Goal: Task Accomplishment & Management: Complete application form

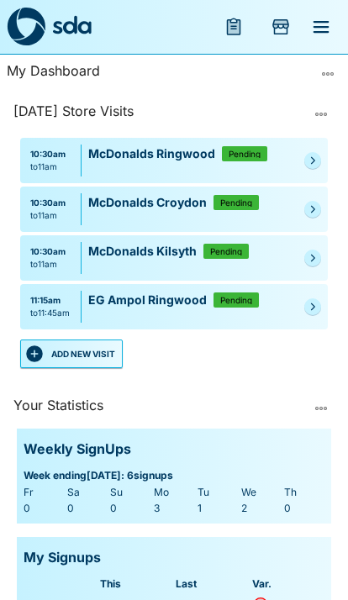
click at [82, 342] on button "ADD NEW VISIT" at bounding box center [71, 354] width 103 height 29
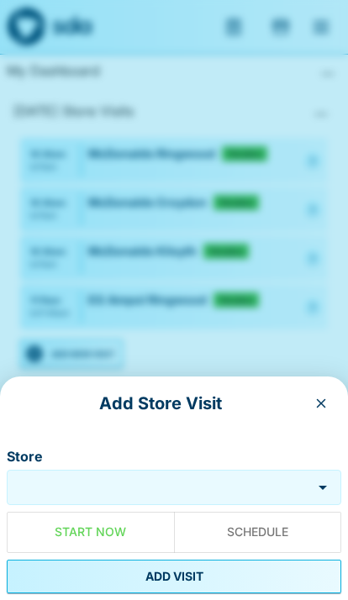
click at [189, 478] on input "Store" at bounding box center [159, 487] width 297 height 19
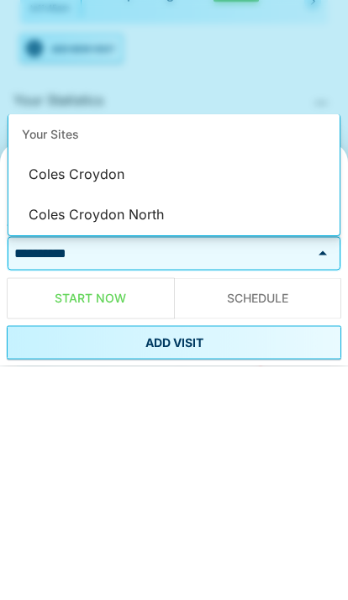
click at [73, 389] on li "Coles Croydon" at bounding box center [173, 409] width 331 height 40
type input "**********"
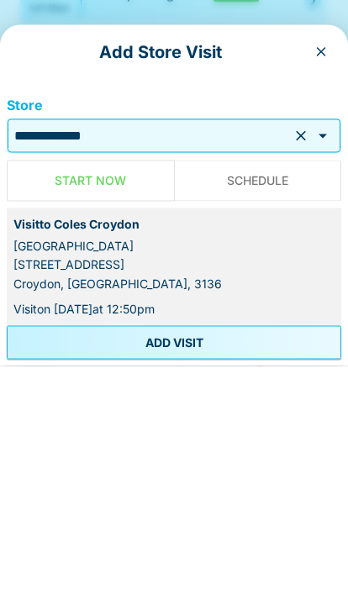
click at [288, 560] on button "ADD VISIT" at bounding box center [174, 577] width 335 height 34
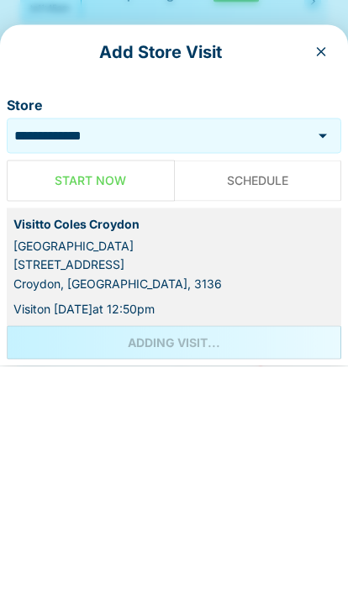
scroll to position [305, 0]
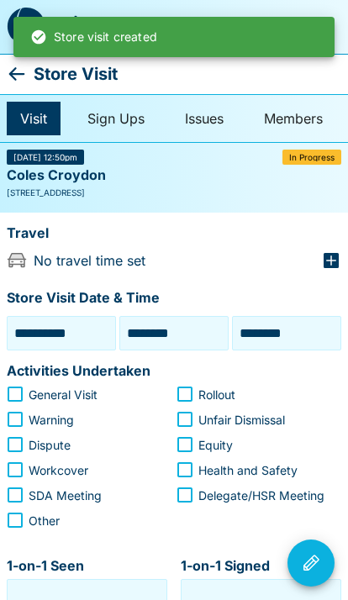
click at [17, 58] on div "Store visit created" at bounding box center [173, 37] width 321 height 50
click at [20, 75] on icon at bounding box center [17, 73] width 16 height 13
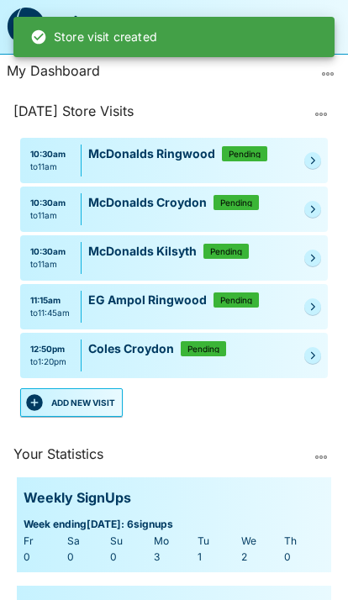
click at [79, 408] on button "ADD NEW VISIT" at bounding box center [71, 402] width 103 height 29
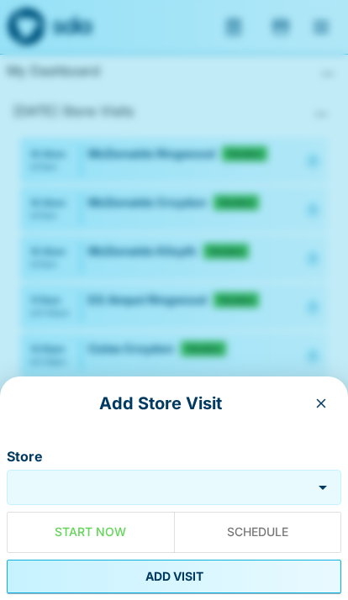
click at [244, 487] on input "Store" at bounding box center [159, 487] width 297 height 19
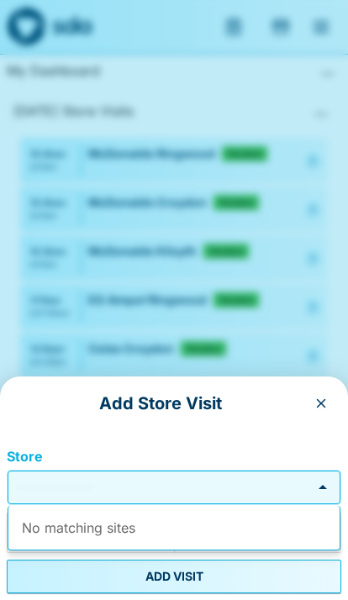
scroll to position [71, 0]
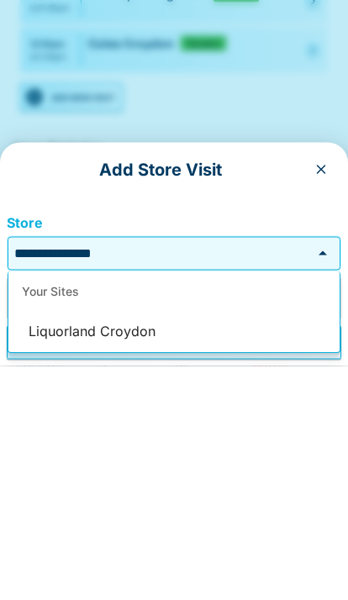
click at [54, 547] on li "Liquorland Croydon" at bounding box center [173, 567] width 331 height 40
type input "**********"
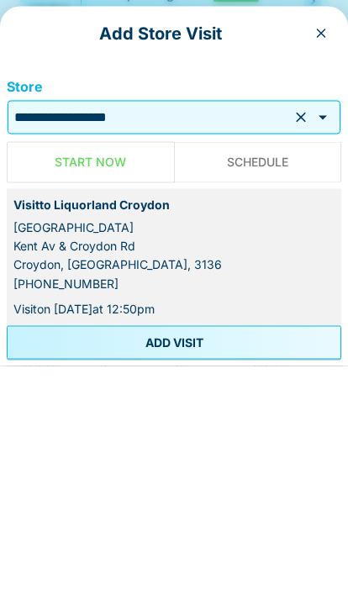
click at [71, 560] on button "ADD VISIT" at bounding box center [174, 577] width 335 height 34
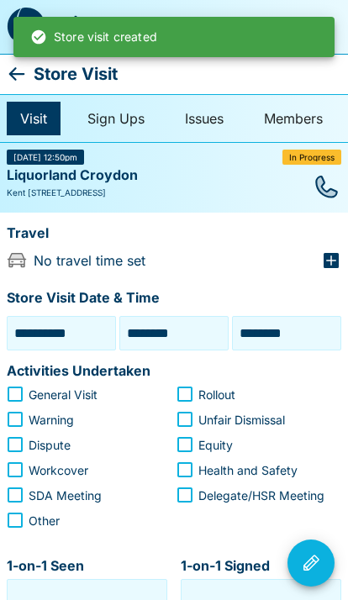
click at [15, 77] on icon at bounding box center [17, 74] width 20 height 20
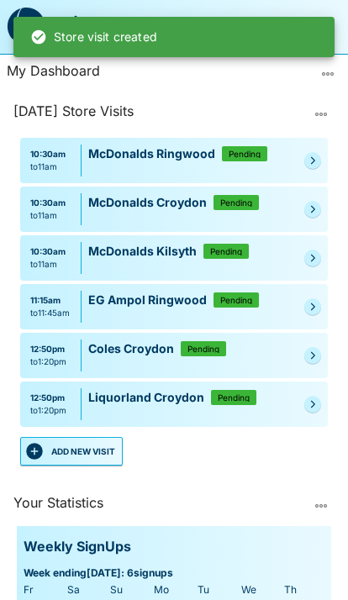
click at [83, 451] on button "ADD NEW VISIT" at bounding box center [71, 451] width 103 height 29
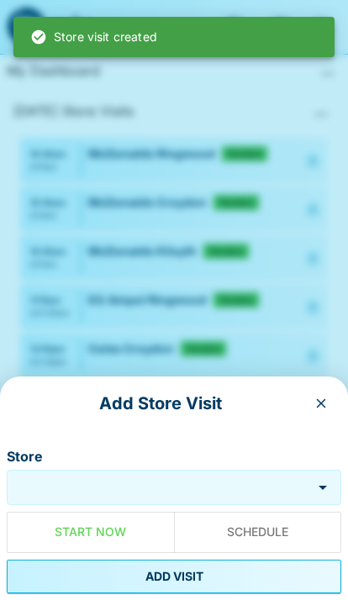
click at [219, 479] on input "Store" at bounding box center [159, 487] width 297 height 19
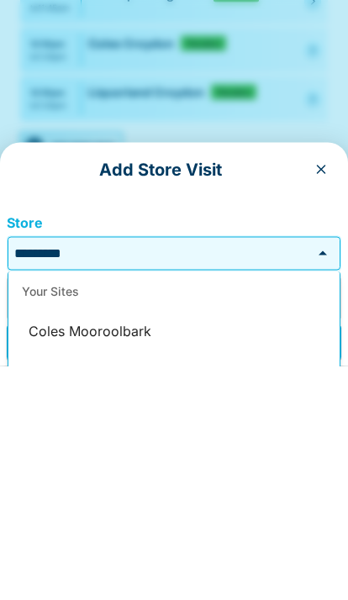
type input "*********"
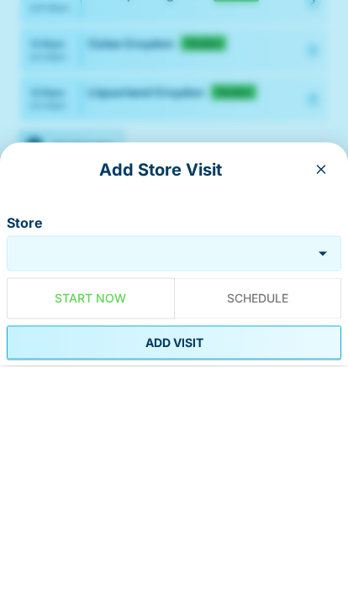
scroll to position [305, 0]
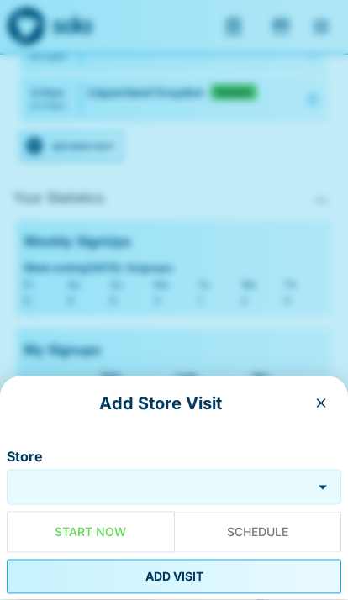
click at [256, 470] on div "Store" at bounding box center [174, 487] width 335 height 35
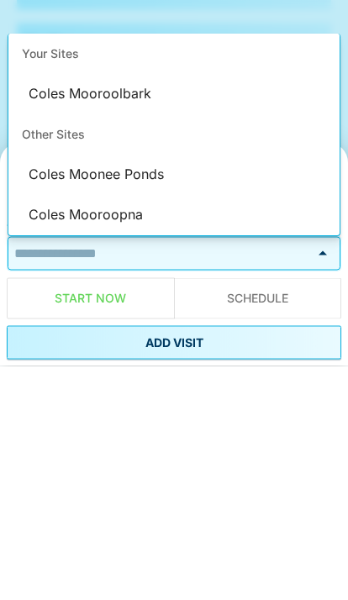
click at [53, 309] on li "Coles Mooroolbark" at bounding box center [173, 329] width 331 height 40
type input "**********"
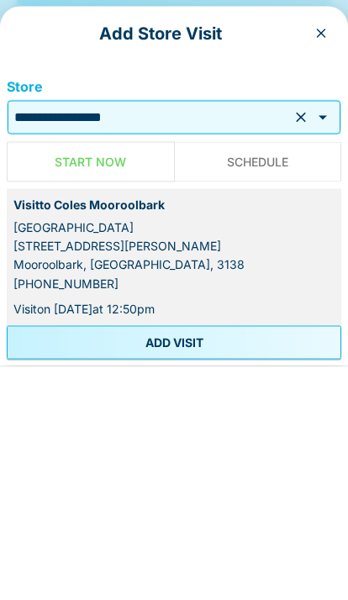
click at [114, 560] on button "ADD VISIT" at bounding box center [174, 577] width 335 height 34
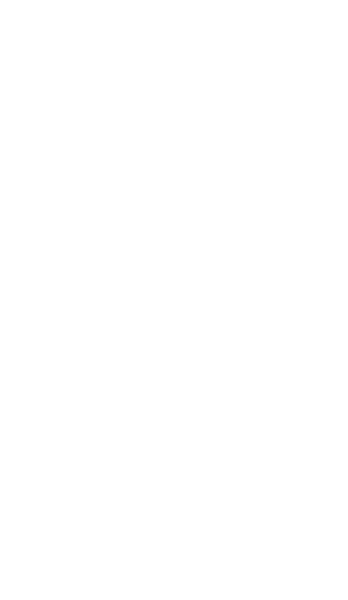
type input "**********"
type input "********"
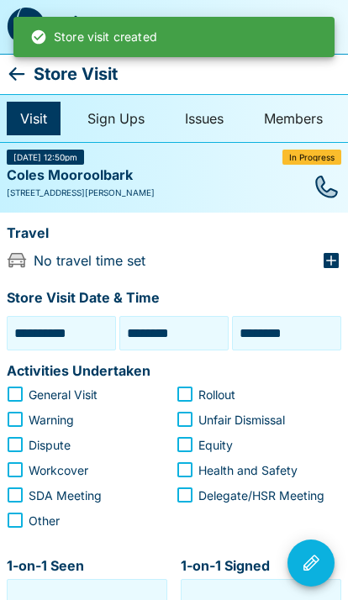
click at [17, 65] on icon at bounding box center [17, 74] width 20 height 20
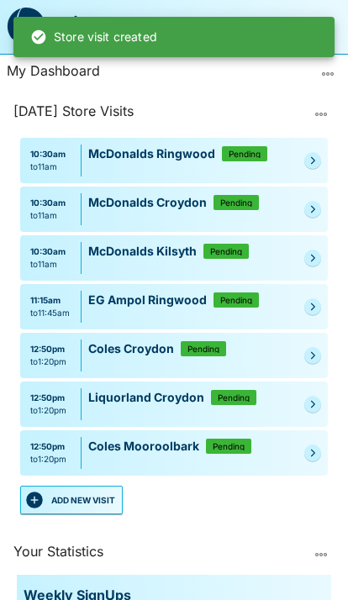
click at [89, 494] on button "ADD NEW VISIT" at bounding box center [71, 500] width 103 height 29
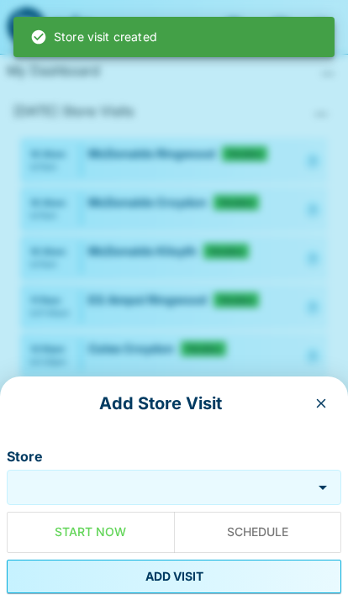
click at [98, 483] on input "Store" at bounding box center [159, 487] width 297 height 19
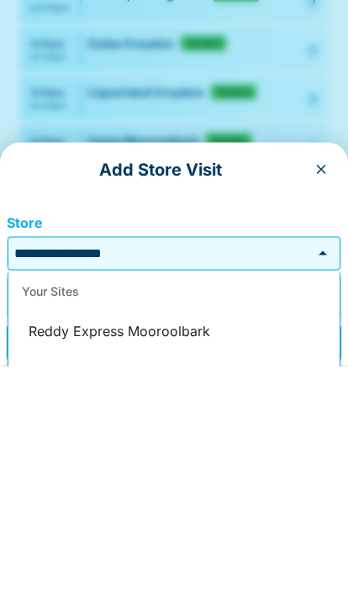
click at [74, 547] on li "Reddy Express Mooroolbark" at bounding box center [173, 567] width 331 height 40
type input "**********"
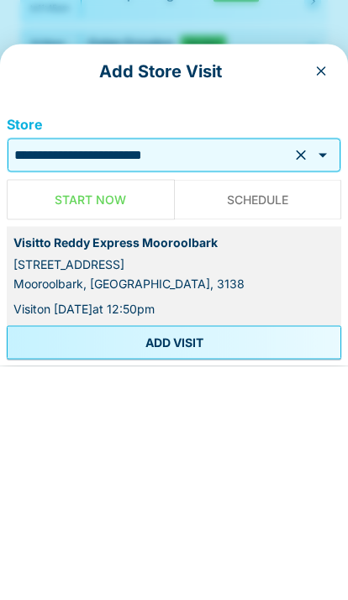
click at [71, 560] on button "ADD VISIT" at bounding box center [174, 577] width 335 height 34
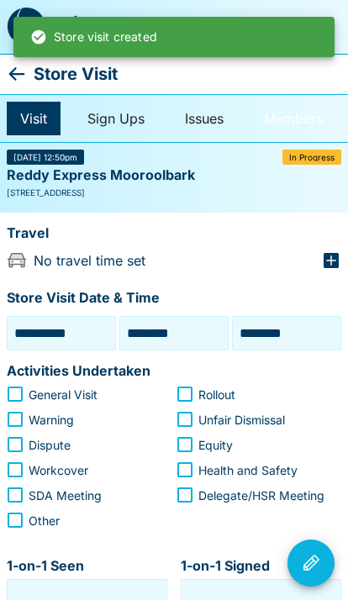
click at [310, 111] on link "Members" at bounding box center [294, 119] width 86 height 34
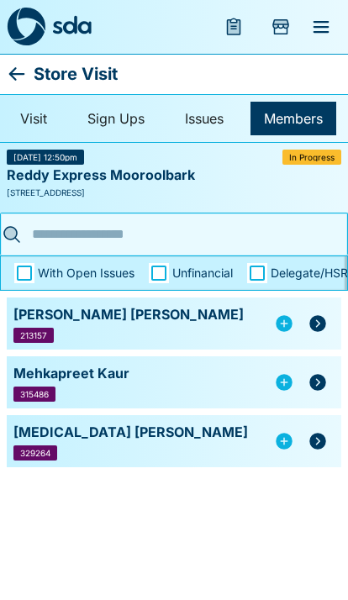
click at [15, 66] on icon at bounding box center [17, 74] width 20 height 20
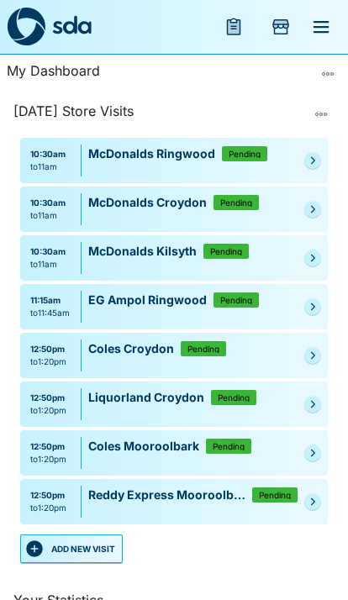
click at [87, 531] on ul "10:30am to 11am McDonalds Ringwood Pending 10:30am to 11am McDonalds Croydon Pe…" at bounding box center [174, 333] width 314 height 404
click at [82, 558] on button "ADD NEW VISIT" at bounding box center [71, 549] width 103 height 29
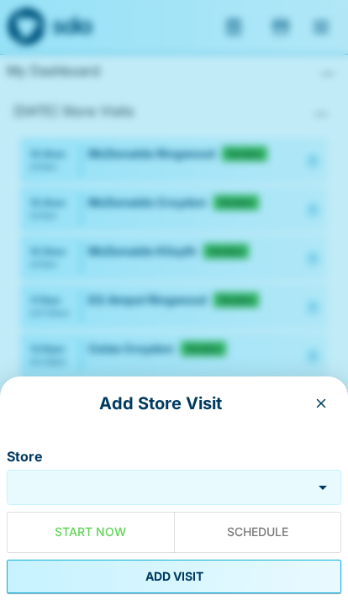
click at [190, 473] on div "Store" at bounding box center [174, 487] width 335 height 35
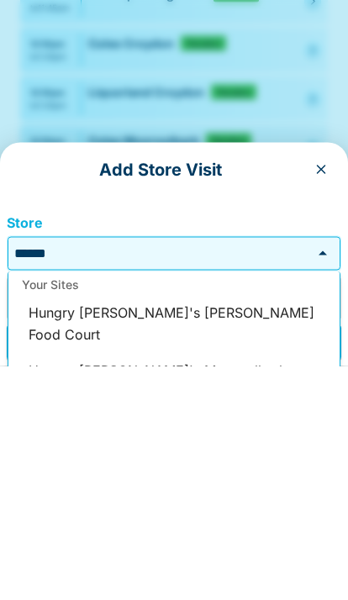
scroll to position [193, 0]
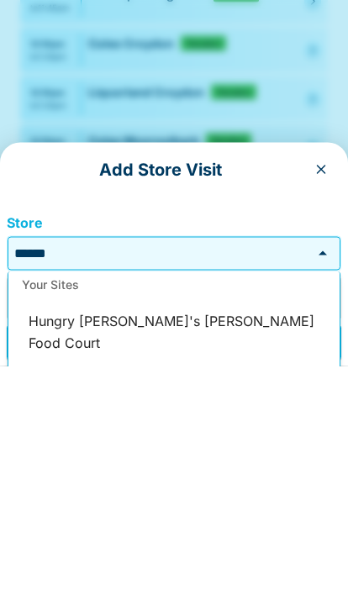
type input "**********"
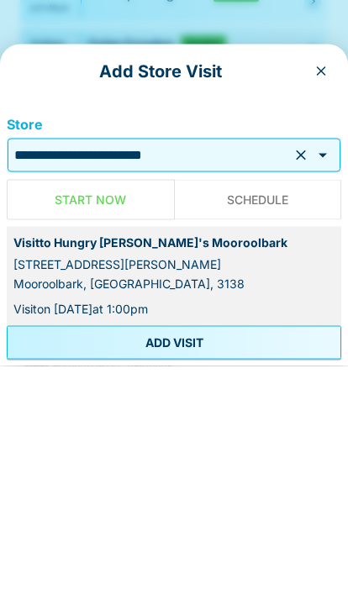
click at [107, 560] on button "ADD VISIT" at bounding box center [174, 577] width 335 height 34
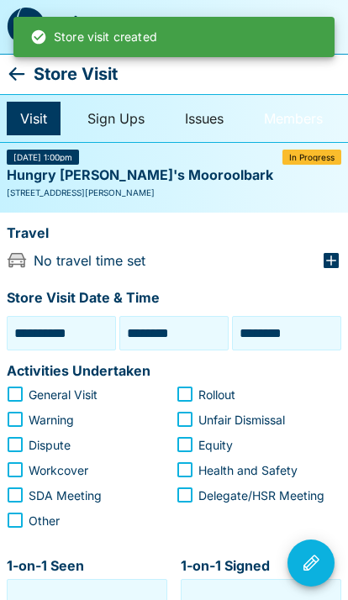
click at [289, 126] on link "Members" at bounding box center [294, 119] width 86 height 34
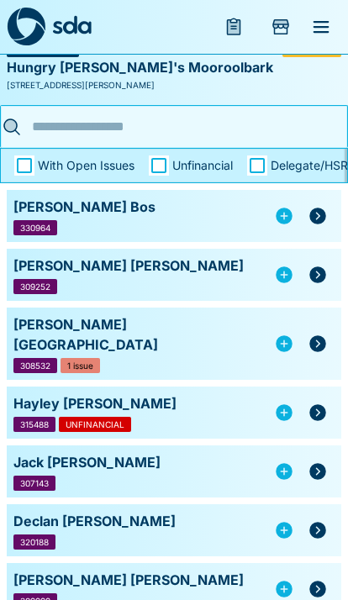
scroll to position [115, 0]
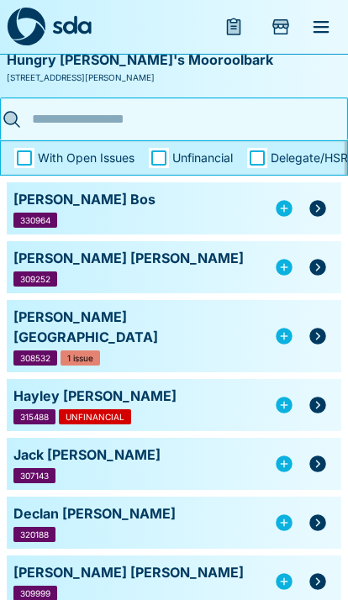
click at [225, 409] on div "315488 UNFINANCIAL" at bounding box center [140, 416] width 254 height 15
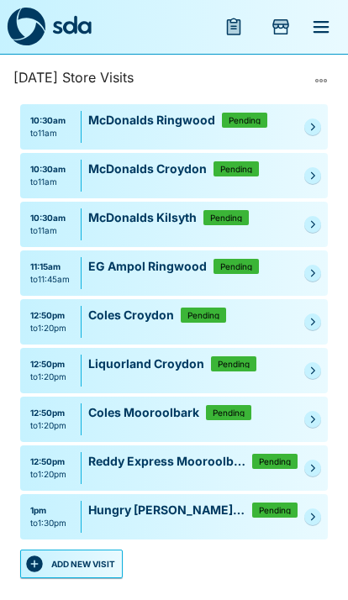
scroll to position [33, 0]
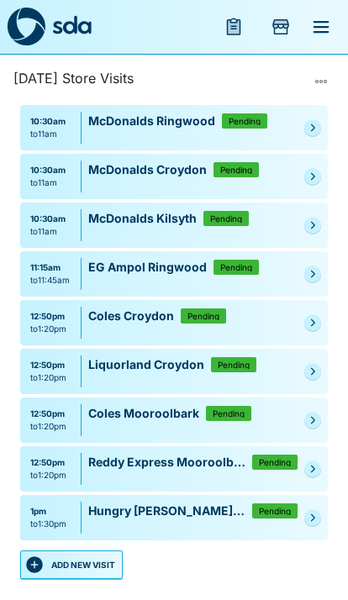
click at [114, 560] on button "ADD NEW VISIT" at bounding box center [71, 565] width 103 height 29
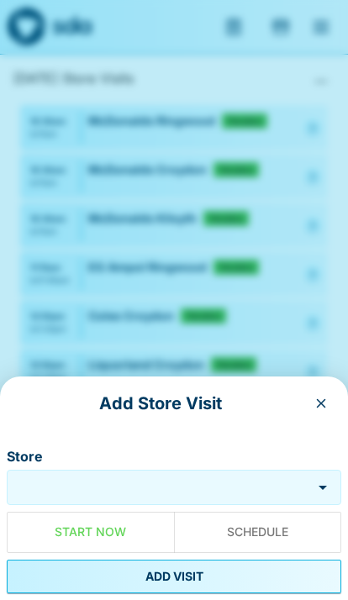
click at [163, 498] on input "Store" at bounding box center [159, 487] width 297 height 19
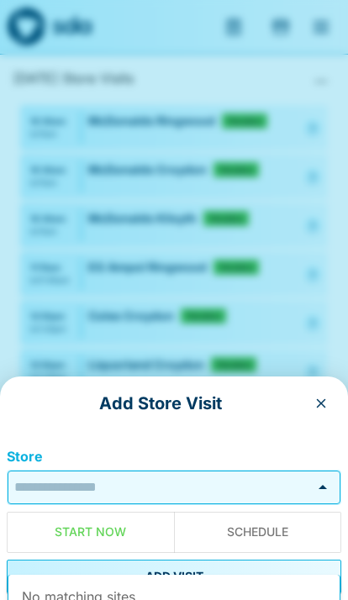
scroll to position [104, 0]
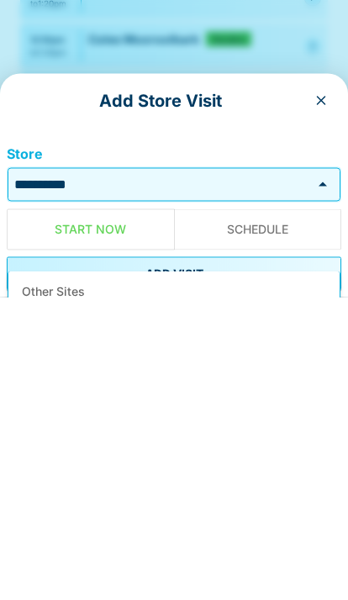
type input "**********"
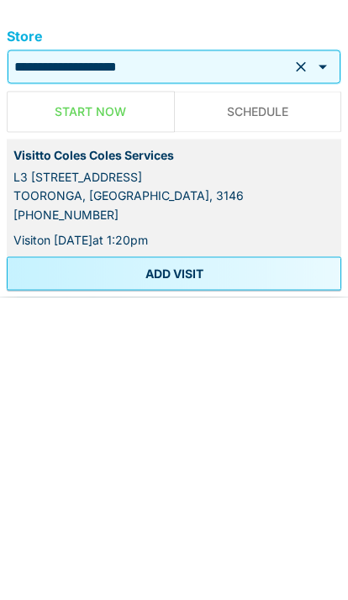
click at [70, 560] on button "ADD VISIT" at bounding box center [174, 577] width 335 height 34
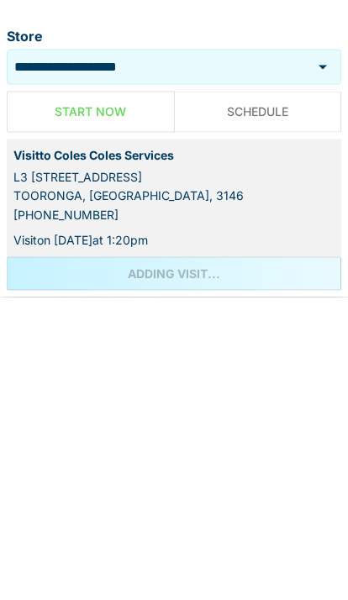
scroll to position [408, 0]
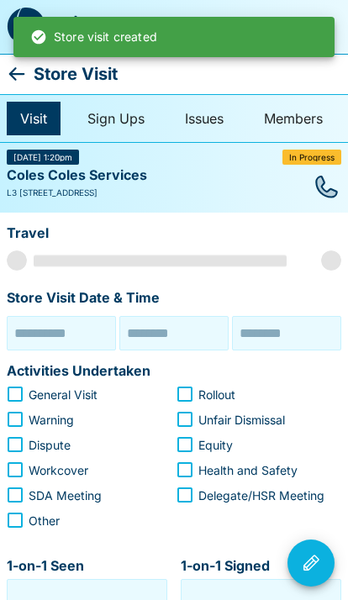
type input "**********"
type input "********"
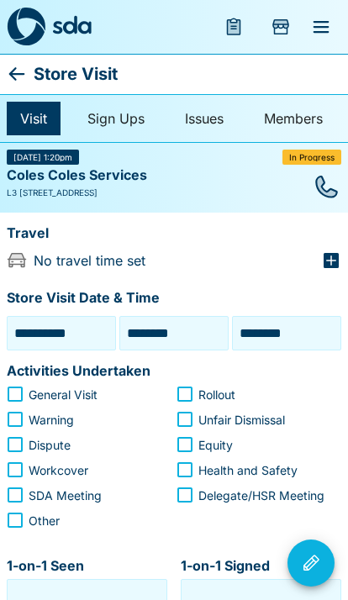
click at [18, 76] on icon at bounding box center [17, 74] width 20 height 20
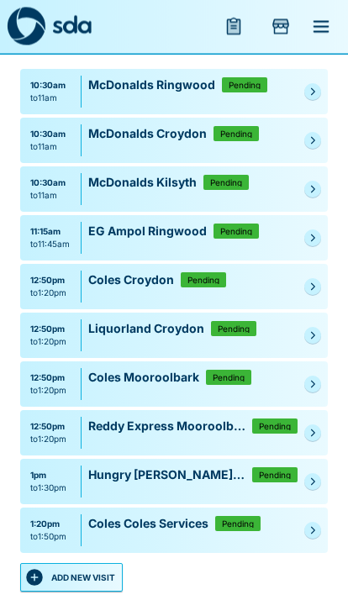
scroll to position [67, 0]
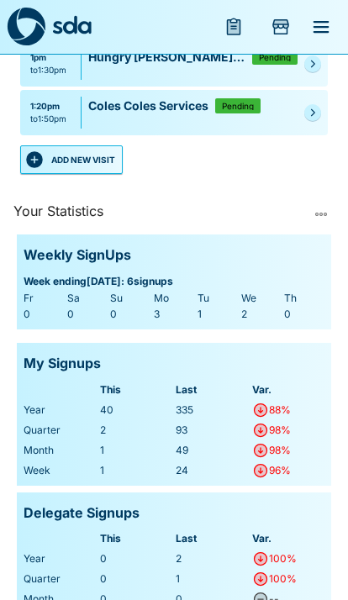
scroll to position [451, 0]
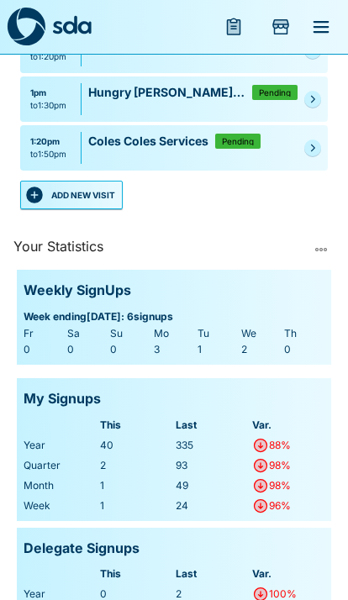
click at [82, 202] on button "ADD NEW VISIT" at bounding box center [71, 195] width 103 height 29
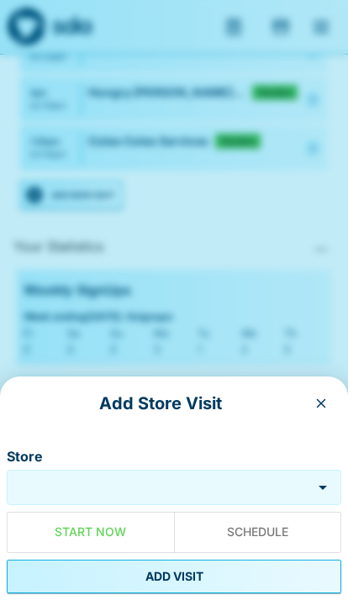
click at [192, 479] on input "Store" at bounding box center [159, 487] width 297 height 19
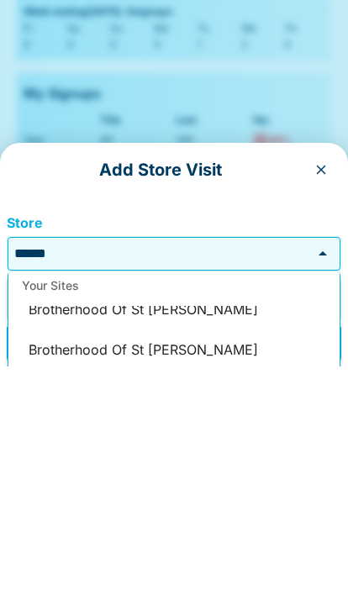
scroll to position [58, 0]
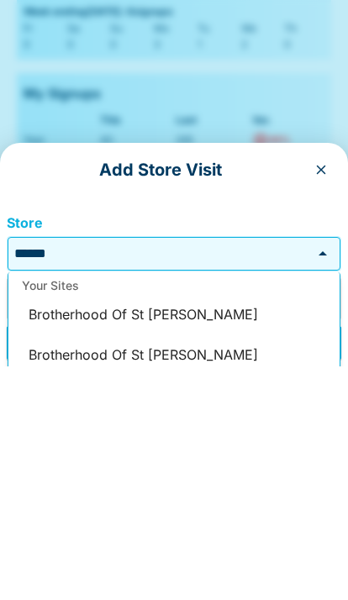
click at [61, 529] on li "Brotherhood Of St Laurence Kilsyth" at bounding box center [173, 549] width 331 height 40
type input "**********"
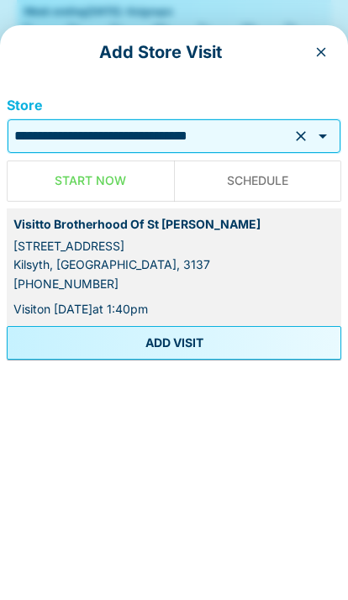
click at [79, 560] on button "ADD VISIT" at bounding box center [174, 577] width 335 height 34
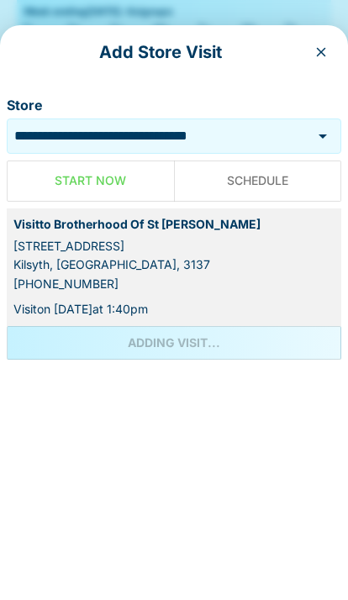
scroll to position [708, 0]
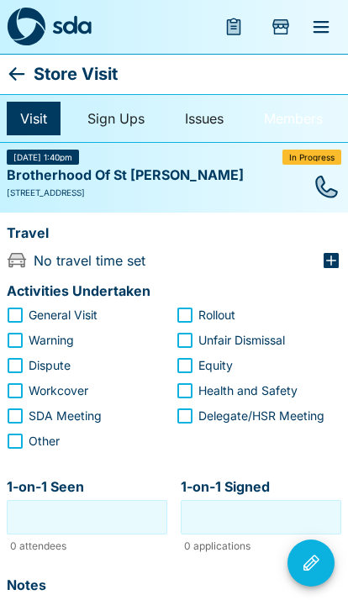
click at [283, 108] on link "Members" at bounding box center [294, 119] width 86 height 34
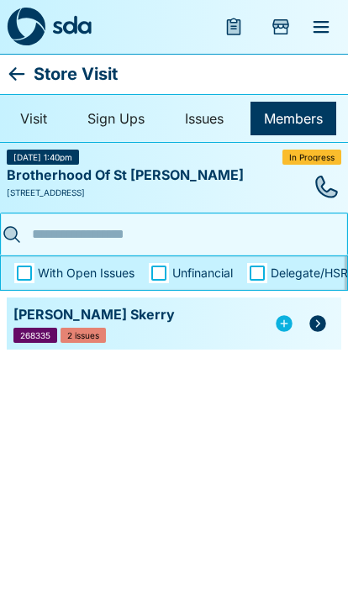
click at [6, 253] on div "​ ​" at bounding box center [174, 235] width 346 height 42
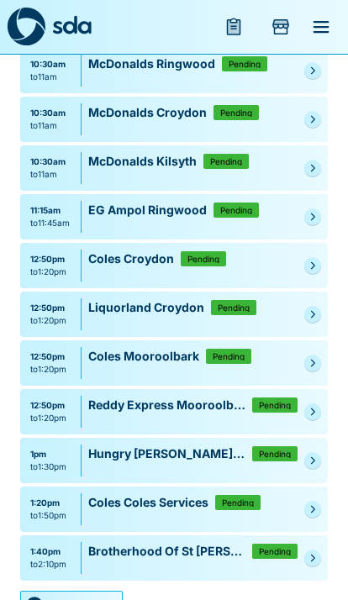
scroll to position [89, 0]
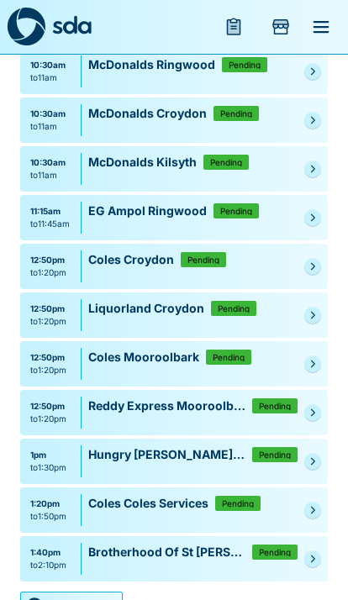
click at [94, 599] on button "ADD NEW VISIT" at bounding box center [71, 606] width 103 height 29
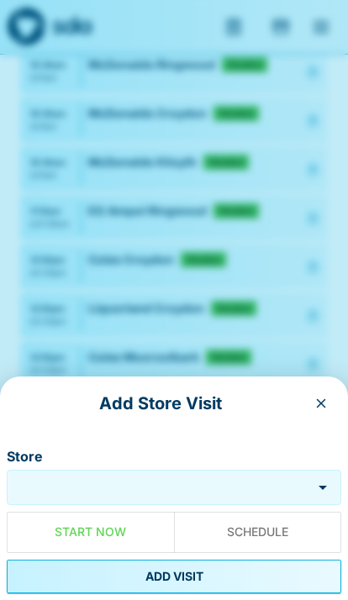
click at [186, 498] on input "Store" at bounding box center [159, 487] width 297 height 19
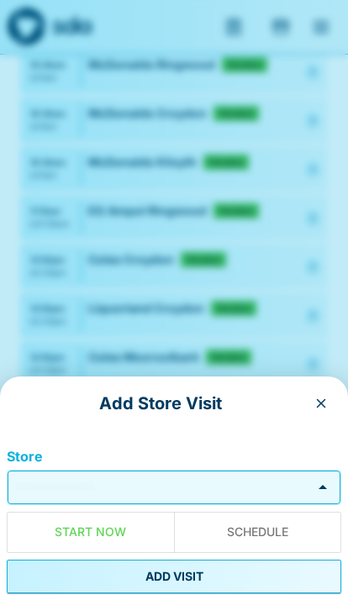
scroll to position [161, 0]
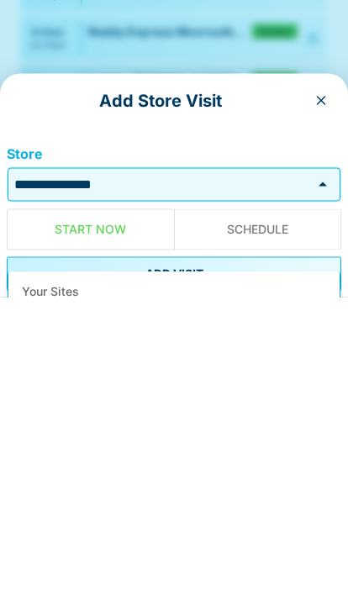
type input "**********"
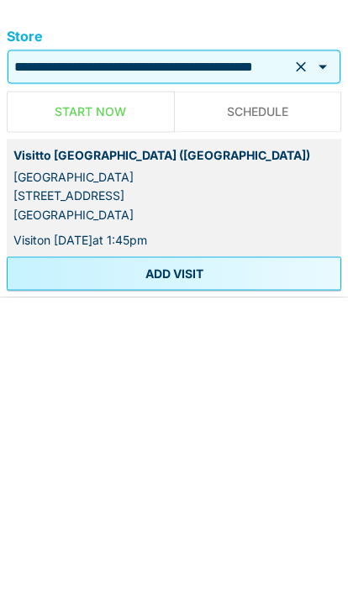
click at [110, 560] on button "ADD VISIT" at bounding box center [174, 577] width 335 height 34
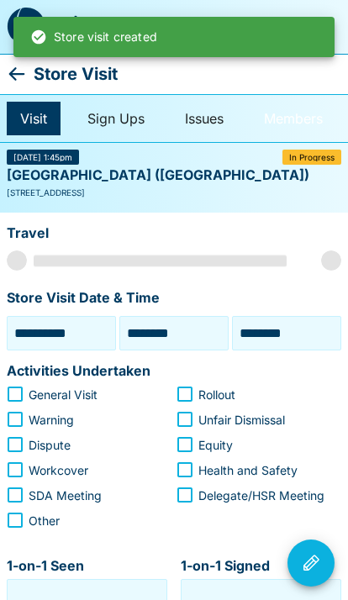
click at [292, 107] on link "Members" at bounding box center [294, 119] width 86 height 34
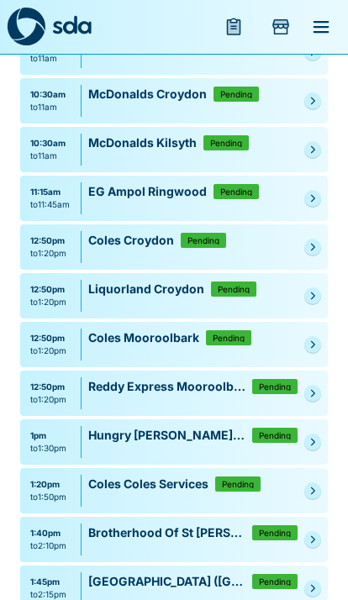
scroll to position [107, 0]
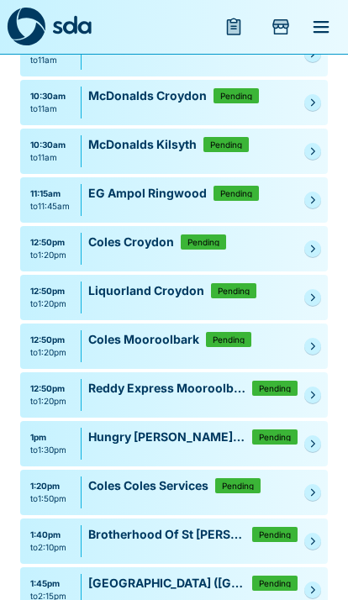
click at [211, 488] on p "Coles Coles Services" at bounding box center [151, 486] width 127 height 18
click at [309, 490] on icon "Pending" at bounding box center [313, 493] width 10 height 10
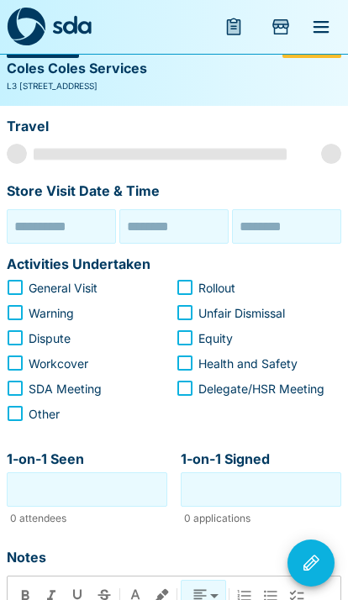
type input "**********"
type input "********"
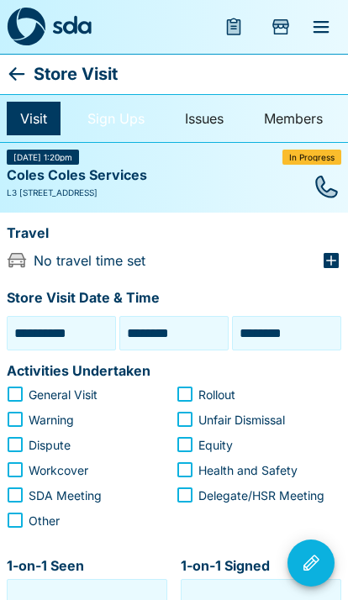
click at [119, 107] on link "Sign Ups" at bounding box center [116, 119] width 84 height 34
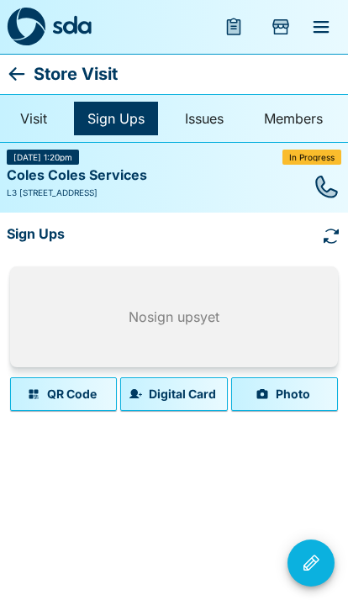
click at [271, 395] on button "Photo" at bounding box center [284, 395] width 107 height 34
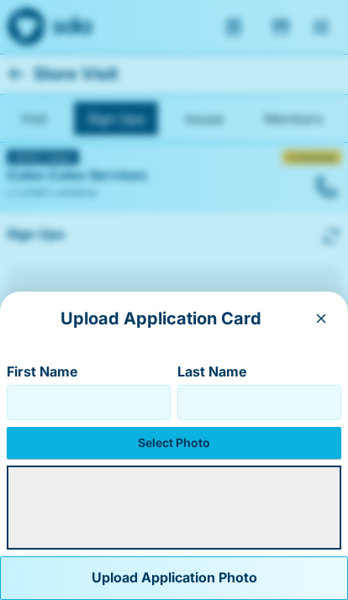
click at [195, 438] on label "Select Photo" at bounding box center [174, 443] width 335 height 32
click at [0, 0] on input "Select Photo" at bounding box center [0, 0] width 0 height 0
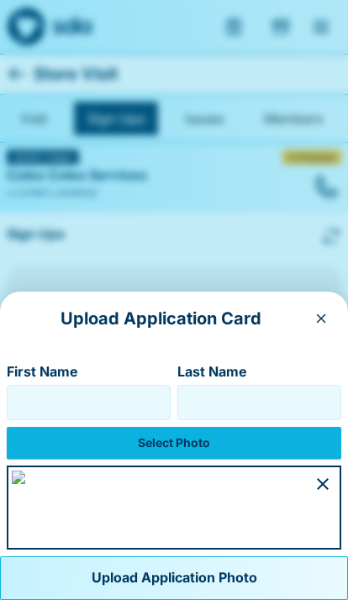
click at [39, 389] on input "First Name" at bounding box center [88, 402] width 149 height 27
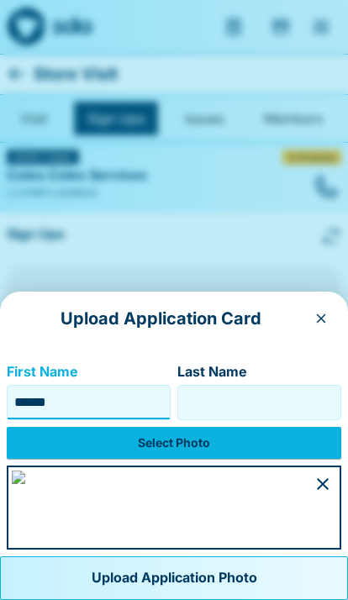
type input "******"
click at [294, 389] on input "Last Name" at bounding box center [259, 402] width 149 height 27
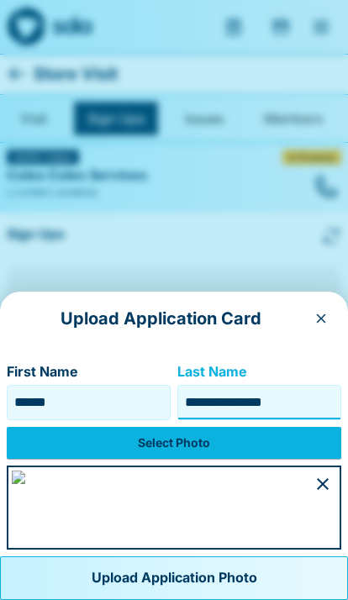
type input "**********"
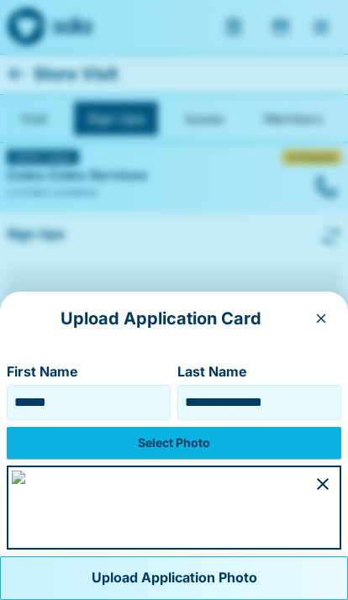
scroll to position [99, 0]
click at [224, 578] on button "Upload Application Photo" at bounding box center [174, 579] width 348 height 44
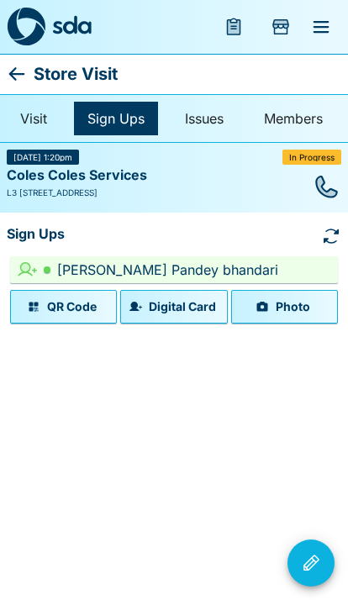
click at [11, 71] on icon at bounding box center [17, 74] width 20 height 20
